Goal: Information Seeking & Learning: Learn about a topic

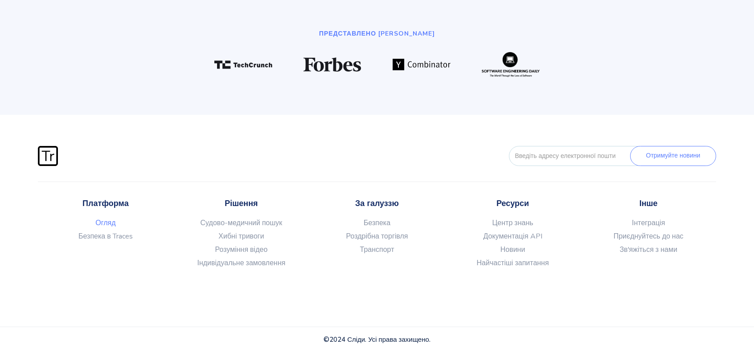
scroll to position [2462, 0]
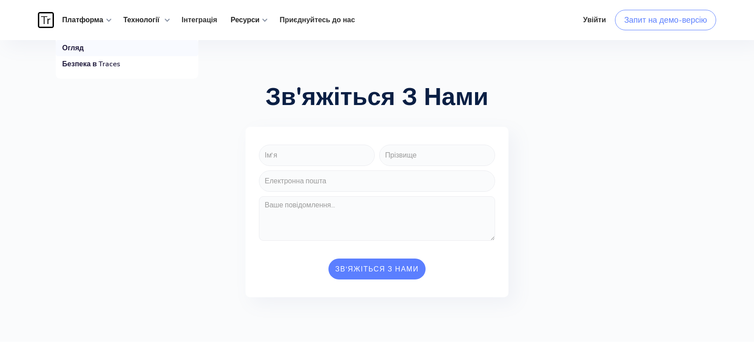
click at [72, 49] on font "Огляд" at bounding box center [72, 48] width 21 height 10
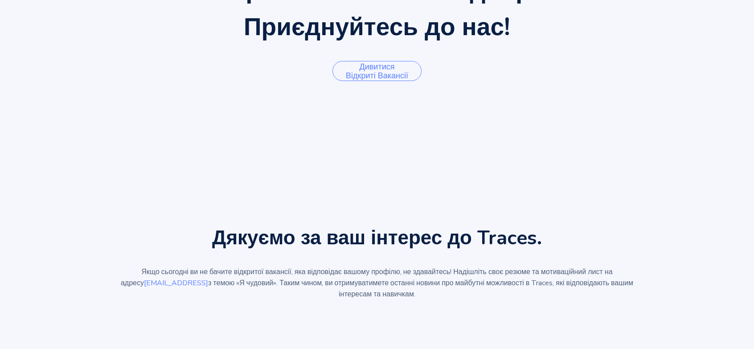
scroll to position [178, 0]
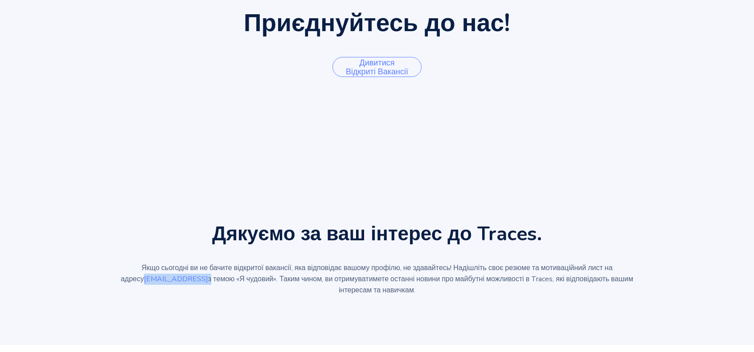
drag, startPoint x: 170, startPoint y: 281, endPoint x: 110, endPoint y: 280, distance: 60.2
click at [110, 280] on p "Якщо сьогодні ви не бачите відкритої вакансії, яка відповідає вашому профілю, н…" at bounding box center [377, 279] width 535 height 33
copy p "careers@traces.ai"
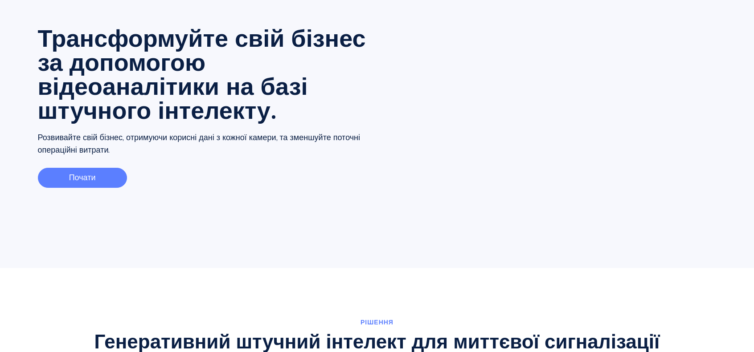
click at [96, 181] on link "Почати" at bounding box center [82, 178] width 89 height 20
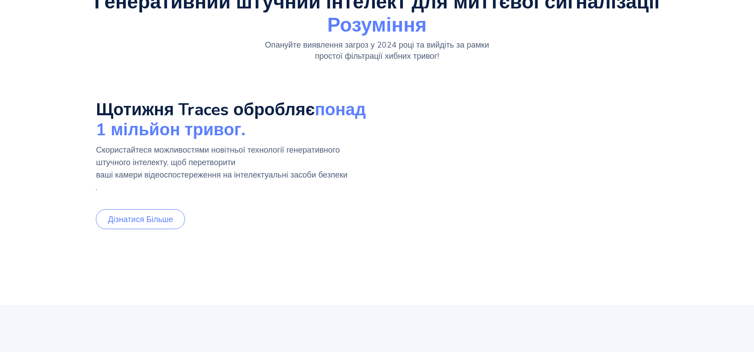
scroll to position [446, 0]
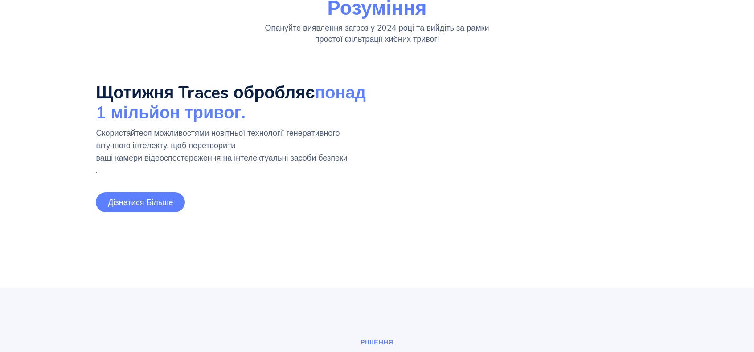
click at [146, 202] on font "Дізнатися більше" at bounding box center [140, 202] width 65 height 11
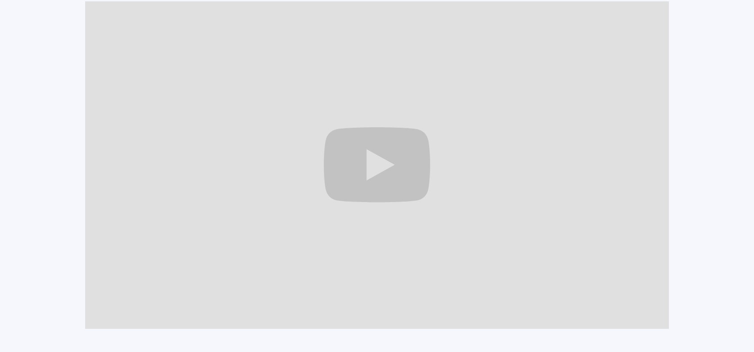
scroll to position [891, 0]
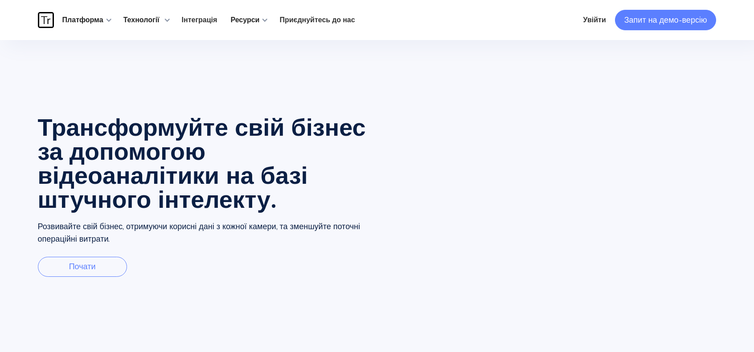
click at [633, 21] on font "Запит на демо-версію" at bounding box center [665, 20] width 83 height 11
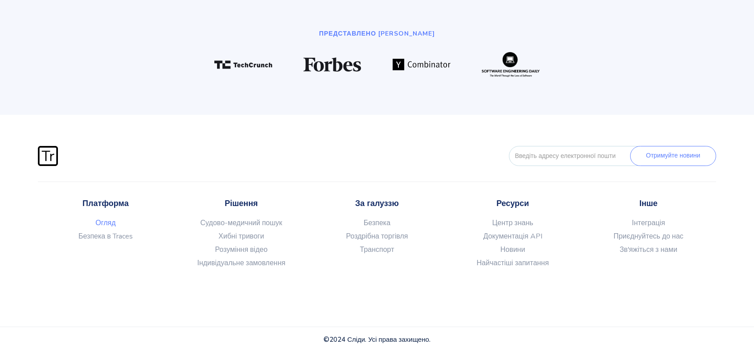
scroll to position [2462, 0]
click at [390, 224] on link "Безпека" at bounding box center [377, 223] width 136 height 9
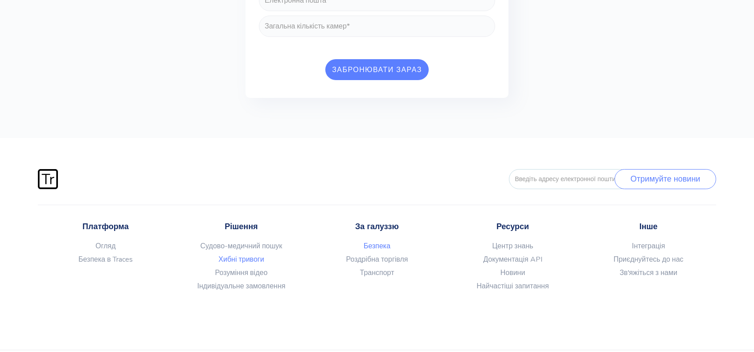
scroll to position [3363, 0]
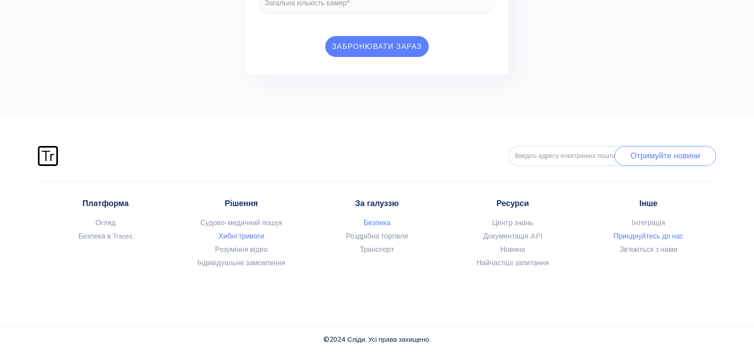
click at [659, 239] on font "Приєднуйтесь до нас" at bounding box center [648, 237] width 70 height 10
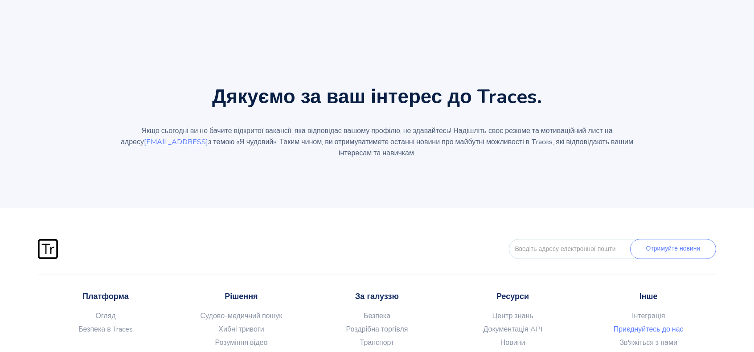
scroll to position [356, 0]
